Goal: Task Accomplishment & Management: Use online tool/utility

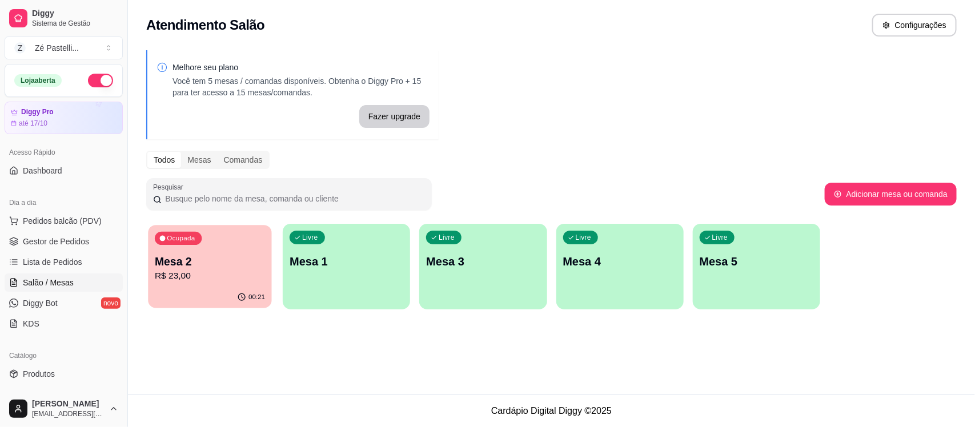
click at [202, 264] on p "Mesa 2" at bounding box center [210, 261] width 110 height 15
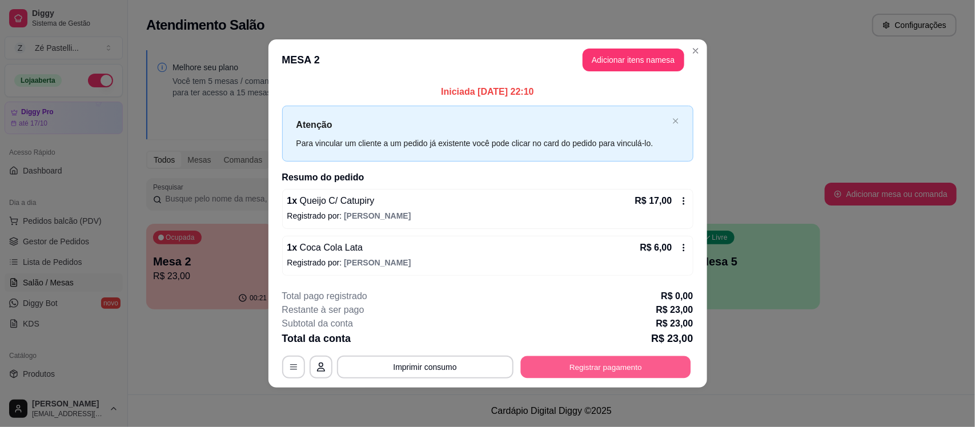
click at [570, 367] on button "Registrar pagamento" at bounding box center [605, 367] width 170 height 22
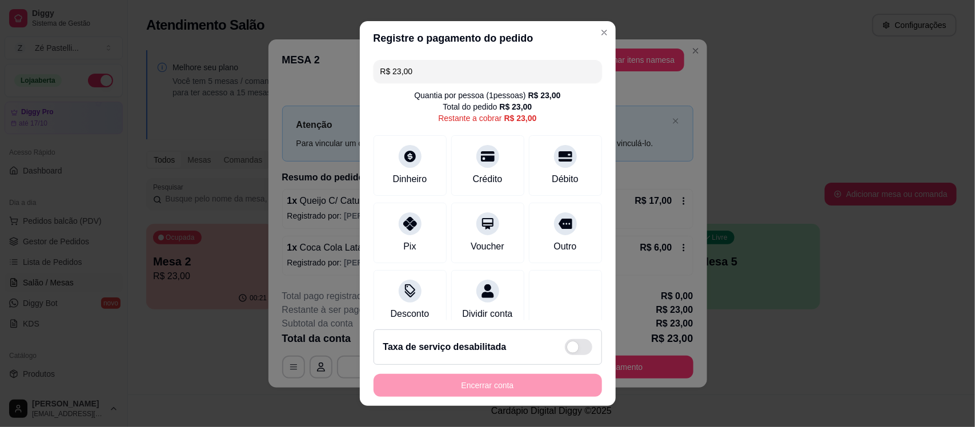
click at [588, 369] on footer "Taxa de serviço desabilitada Encerrar conta" at bounding box center [488, 363] width 256 height 86
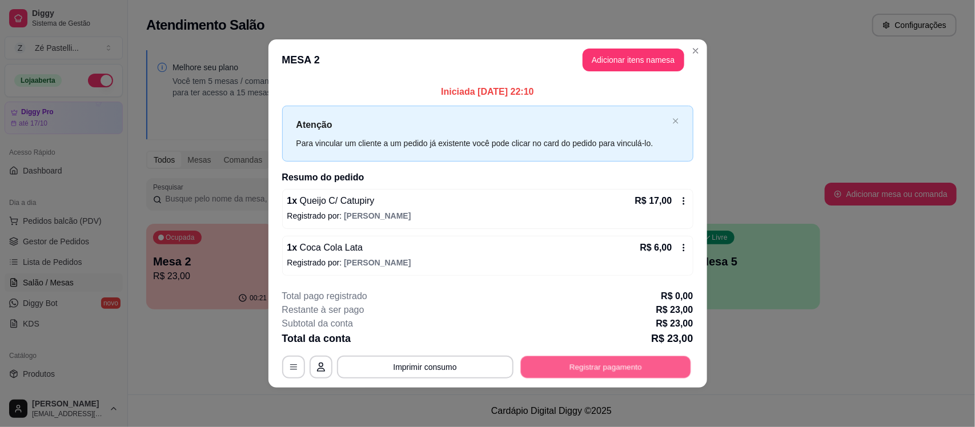
click at [634, 365] on button "Registrar pagamento" at bounding box center [605, 367] width 170 height 22
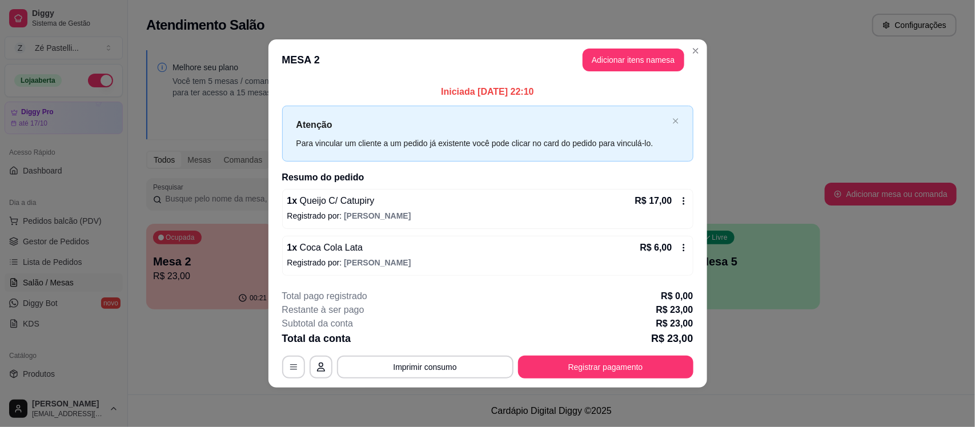
click at [601, 367] on footer "Taxa de serviço desabilitada Encerrar conta" at bounding box center [487, 367] width 263 height 88
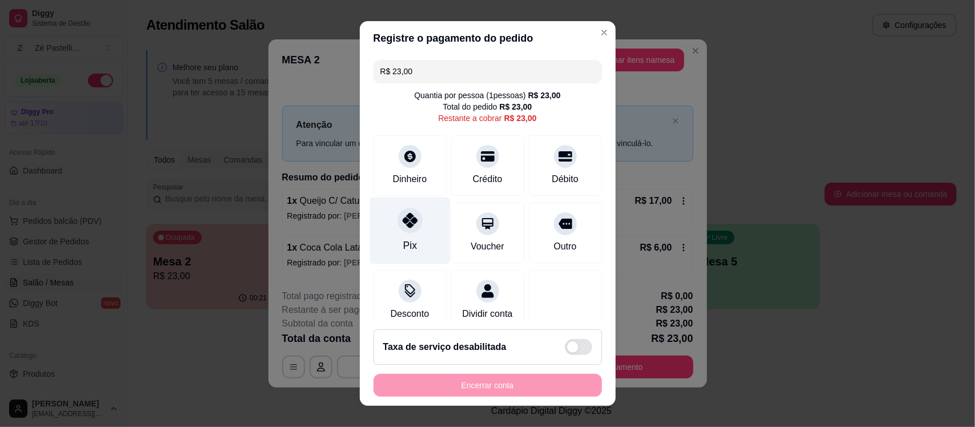
click at [406, 232] on div at bounding box center [409, 220] width 25 height 25
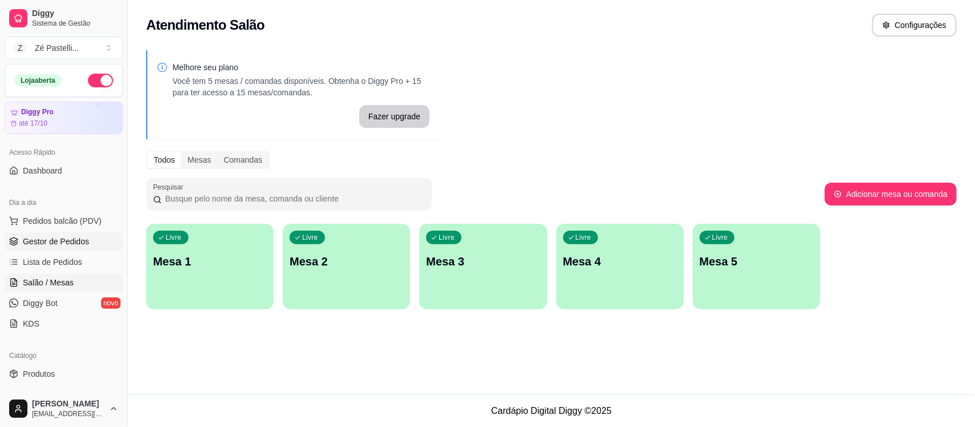
click at [58, 243] on span "Gestor de Pedidos" at bounding box center [56, 241] width 66 height 11
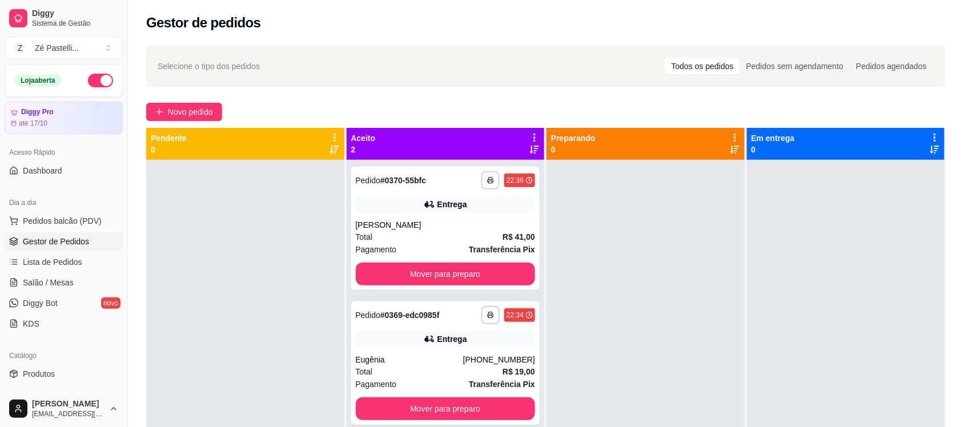
scroll to position [114, 0]
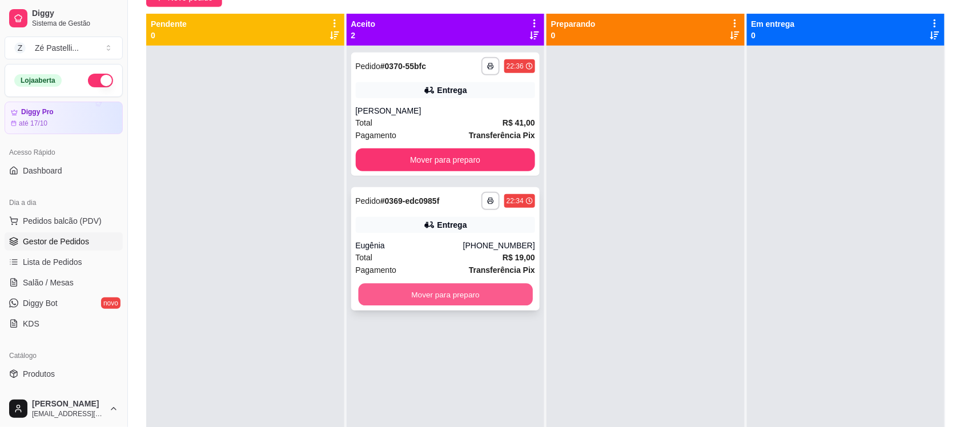
click at [430, 289] on button "Mover para preparo" at bounding box center [445, 295] width 174 height 22
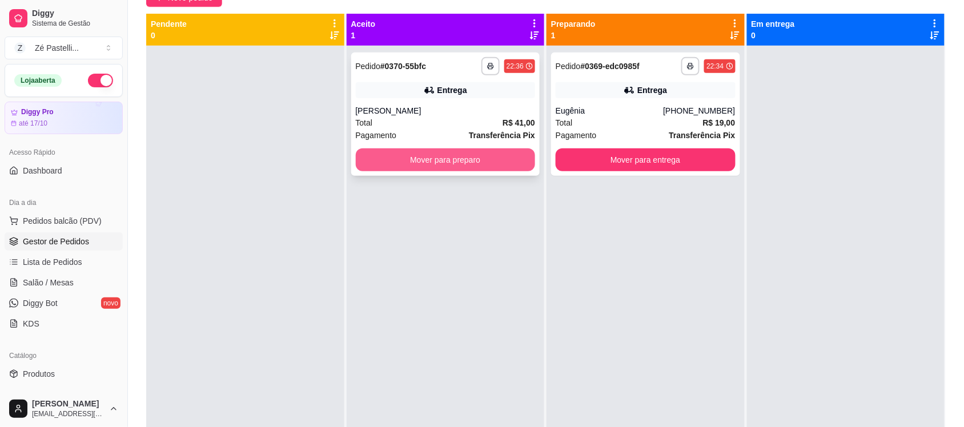
click at [475, 155] on button "Mover para preparo" at bounding box center [446, 159] width 180 height 23
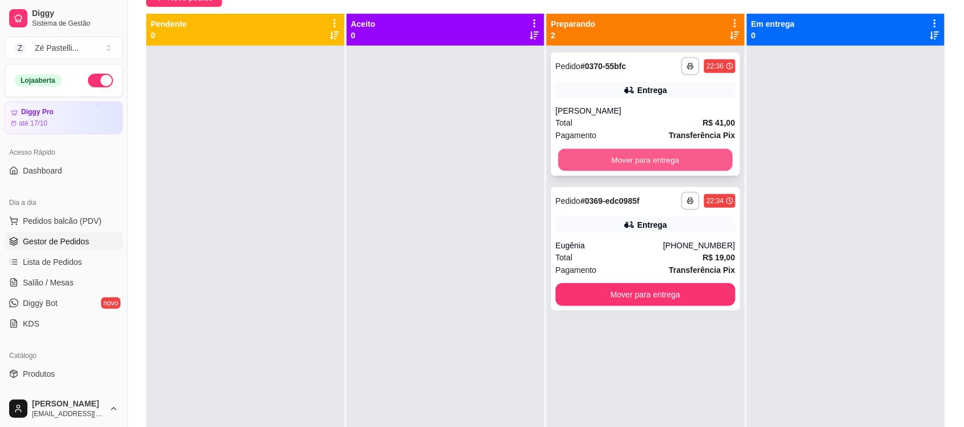
click at [631, 161] on button "Mover para entrega" at bounding box center [645, 160] width 174 height 22
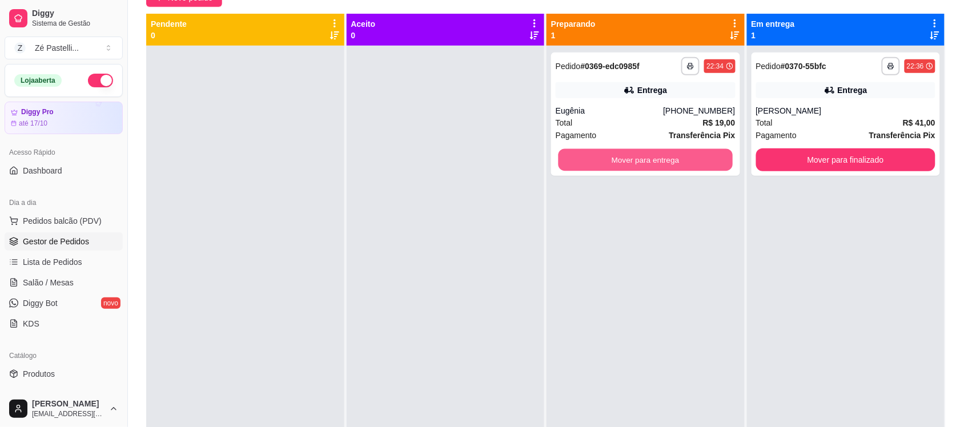
click at [631, 161] on button "Mover para entrega" at bounding box center [645, 160] width 174 height 22
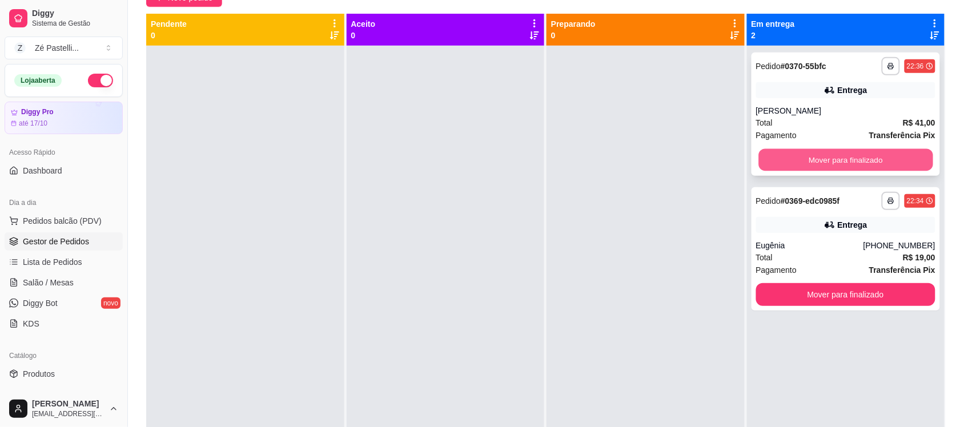
click at [798, 152] on button "Mover para finalizado" at bounding box center [845, 160] width 174 height 22
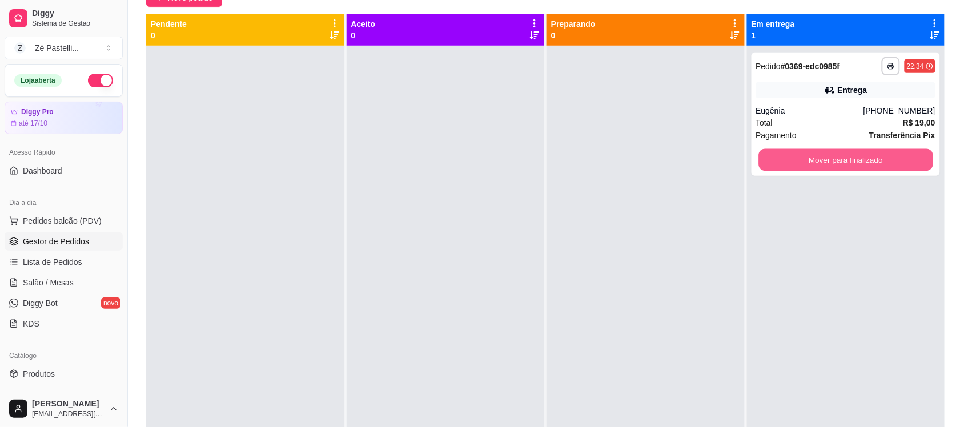
click at [798, 152] on button "Mover para finalizado" at bounding box center [845, 160] width 174 height 22
